Goal: Information Seeking & Learning: Check status

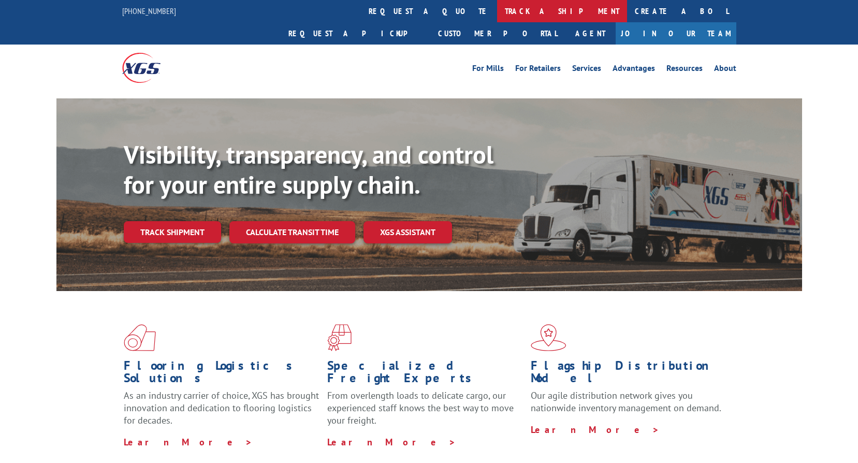
click at [497, 13] on link "track a shipment" at bounding box center [562, 11] width 130 height 22
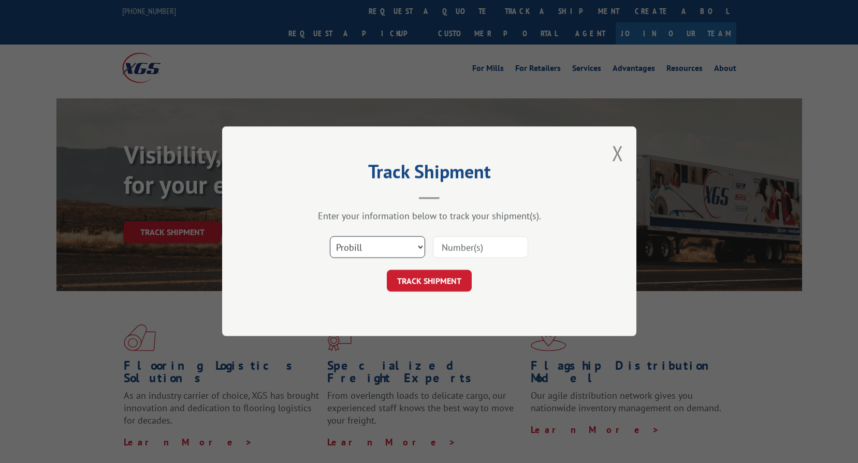
drag, startPoint x: 391, startPoint y: 248, endPoint x: 391, endPoint y: 258, distance: 9.8
click at [391, 248] on select "Select category... Probill BOL PO" at bounding box center [377, 248] width 95 height 22
select select "bol"
click at [330, 237] on select "Select category... Probill BOL PO" at bounding box center [377, 248] width 95 height 22
click at [466, 261] on div "Select category... Probill BOL PO" at bounding box center [429, 248] width 311 height 34
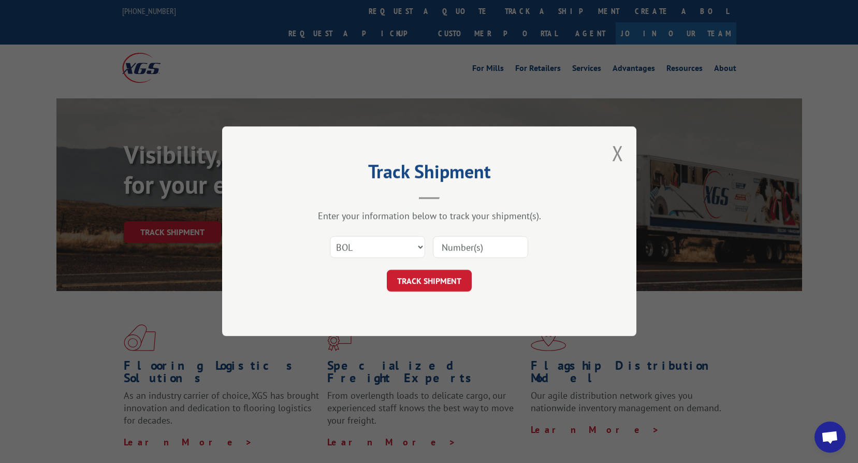
click at [466, 247] on input at bounding box center [480, 248] width 95 height 22
paste input "2873507"
type input "2873507"
click at [441, 275] on button "TRACK SHIPMENT" at bounding box center [429, 281] width 85 height 22
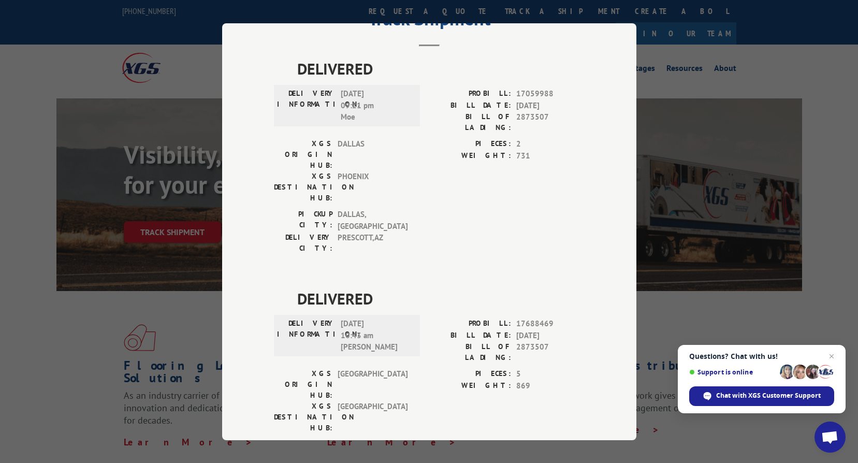
click at [276, 209] on div "DELIVERED DELIVERY INFORMATION: [DATE] 09:21 pm Moe PROBILL: 17059988 BILL DATE…" at bounding box center [429, 286] width 311 height 458
click at [246, 219] on div "Track Shipment DELIVERED DELIVERY INFORMATION: [DATE] 09:21 pm Moe PROBILL: 170…" at bounding box center [429, 231] width 414 height 417
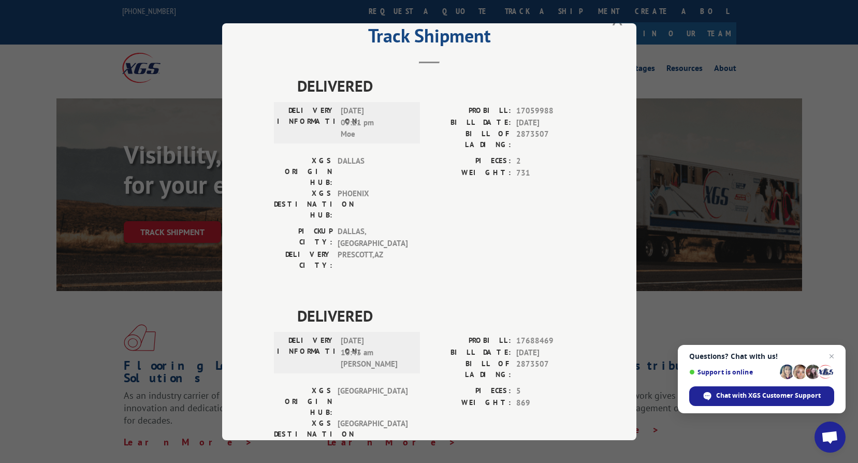
scroll to position [50, 0]
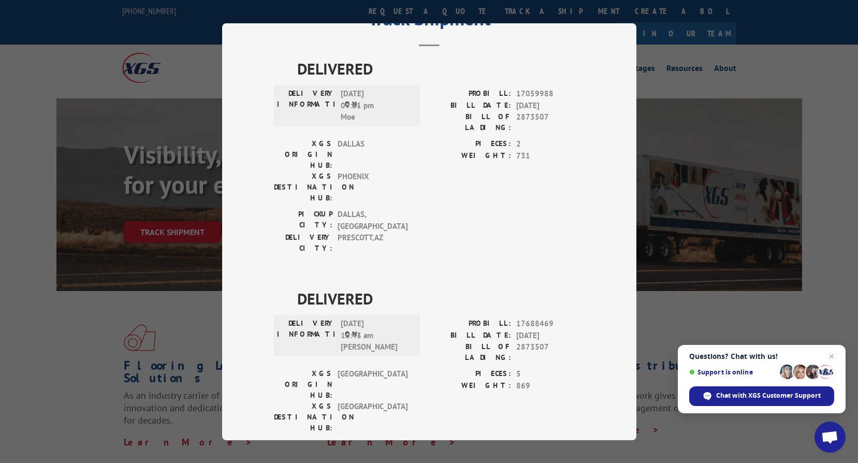
click at [256, 302] on div "Track Shipment DELIVERED DELIVERY INFORMATION: [DATE] 09:21 pm Moe PROBILL: 170…" at bounding box center [429, 231] width 414 height 417
click at [282, 287] on div "DELIVERED DELIVERY INFORMATION: [DATE] 10:43 am B [PERSON_NAME] PROBILL: 176884…" at bounding box center [429, 387] width 311 height 200
click at [429, 380] on label "WEIGHT:" at bounding box center [470, 386] width 82 height 12
click at [424, 368] on div "XGS ORIGIN HUB: [GEOGRAPHIC_DATA] XGS DESTINATION HUB: [GEOGRAPHIC_DATA] PIECES…" at bounding box center [429, 403] width 311 height 70
click at [274, 225] on div "DELIVERED DELIVERY INFORMATION: [DATE] 09:21 pm Moe PROBILL: 17059988 BILL DATE…" at bounding box center [429, 286] width 311 height 458
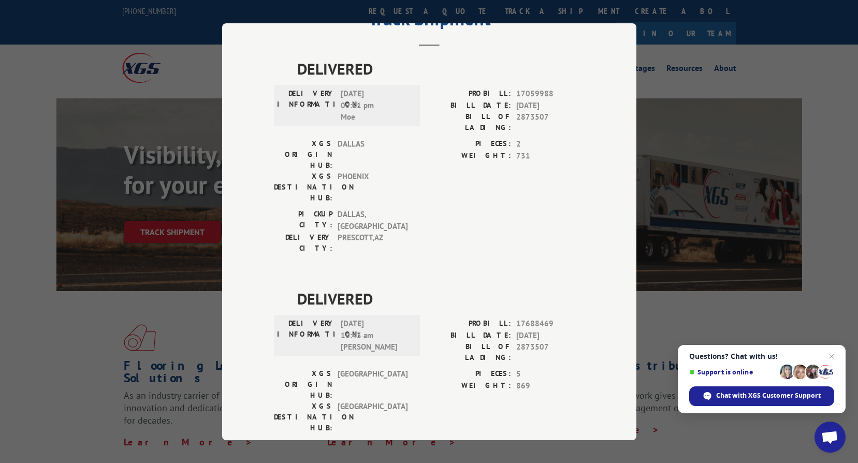
click at [446, 287] on div "DELIVERED DELIVERY INFORMATION: [DATE] 10:43 am B [PERSON_NAME] PROBILL: 176884…" at bounding box center [429, 387] width 311 height 200
click at [468, 287] on span "DELIVERED" at bounding box center [441, 298] width 288 height 23
click at [285, 287] on div "DELIVERED DELIVERY INFORMATION: [DATE] 10:43 am B [PERSON_NAME] PROBILL: 176884…" at bounding box center [429, 387] width 311 height 200
click at [251, 299] on div "Track Shipment DELIVERED DELIVERY INFORMATION: [DATE] 09:21 pm Moe PROBILL: 170…" at bounding box center [429, 231] width 414 height 417
